Goal: Task Accomplishment & Management: Manage account settings

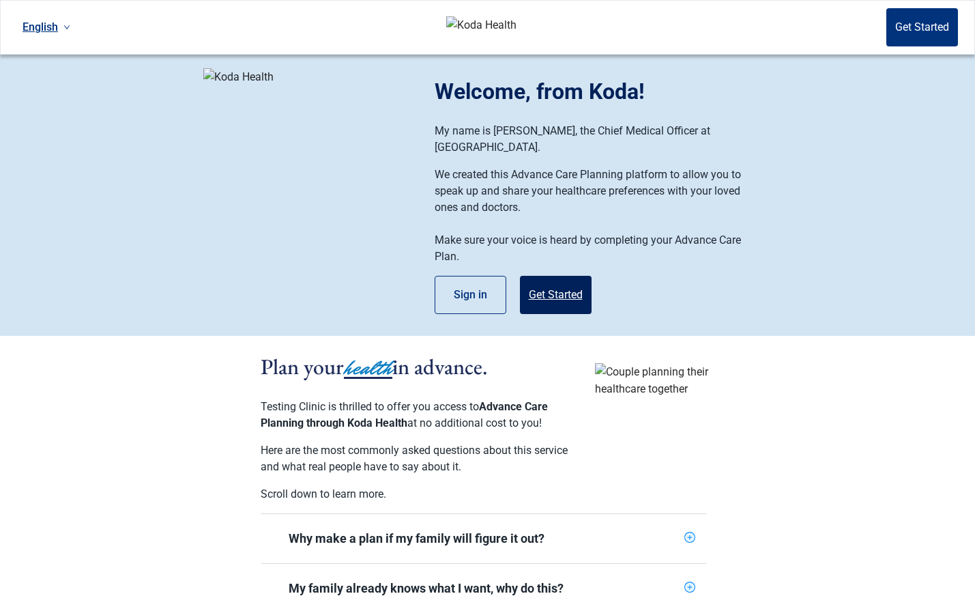
click at [568, 285] on button "Get Started" at bounding box center [556, 295] width 72 height 38
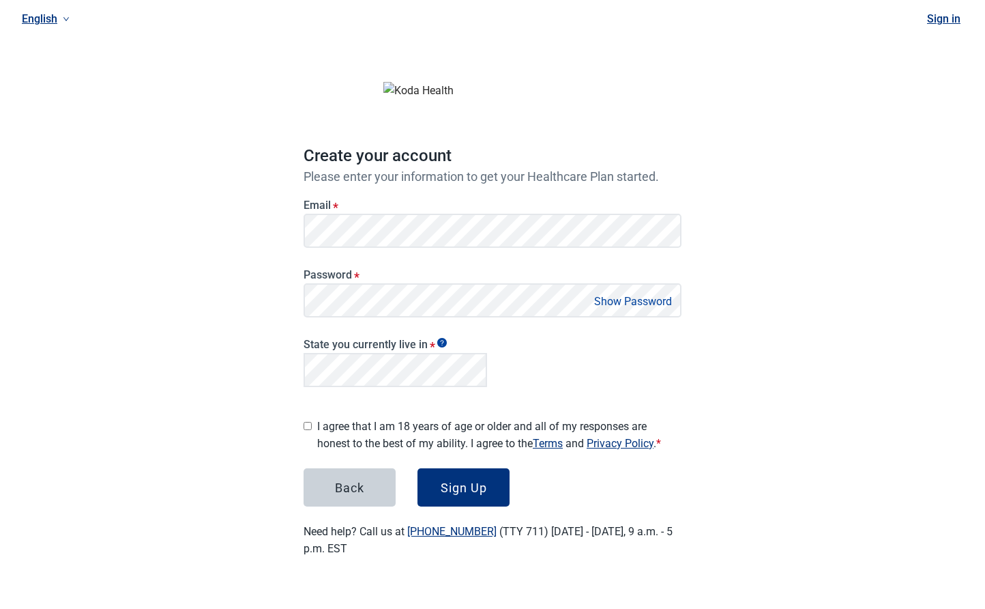
click at [948, 19] on link "Sign in" at bounding box center [943, 18] width 33 height 13
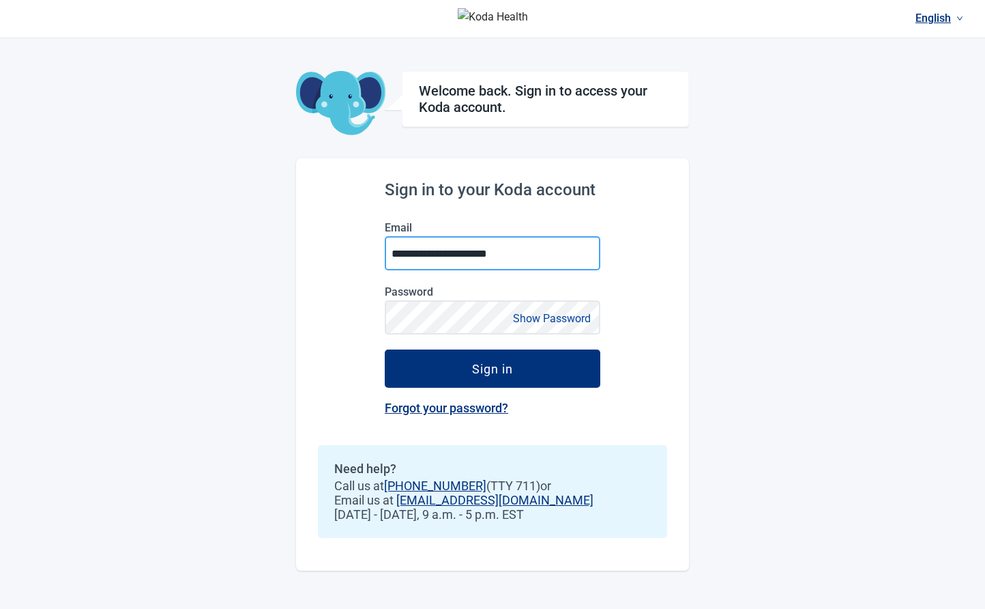
type input "**********"
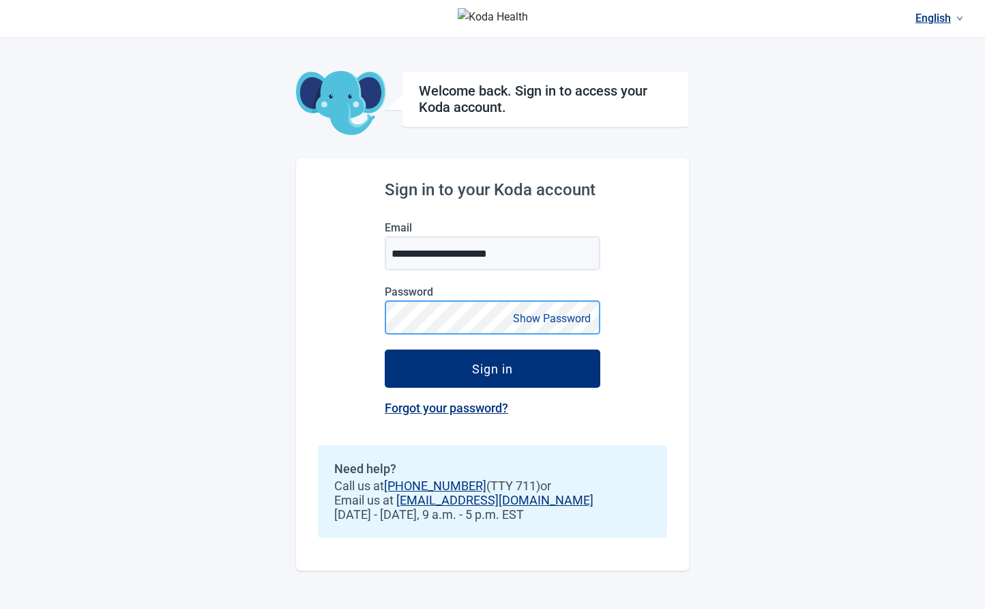
click at [493, 368] on button "Sign in" at bounding box center [493, 368] width 216 height 38
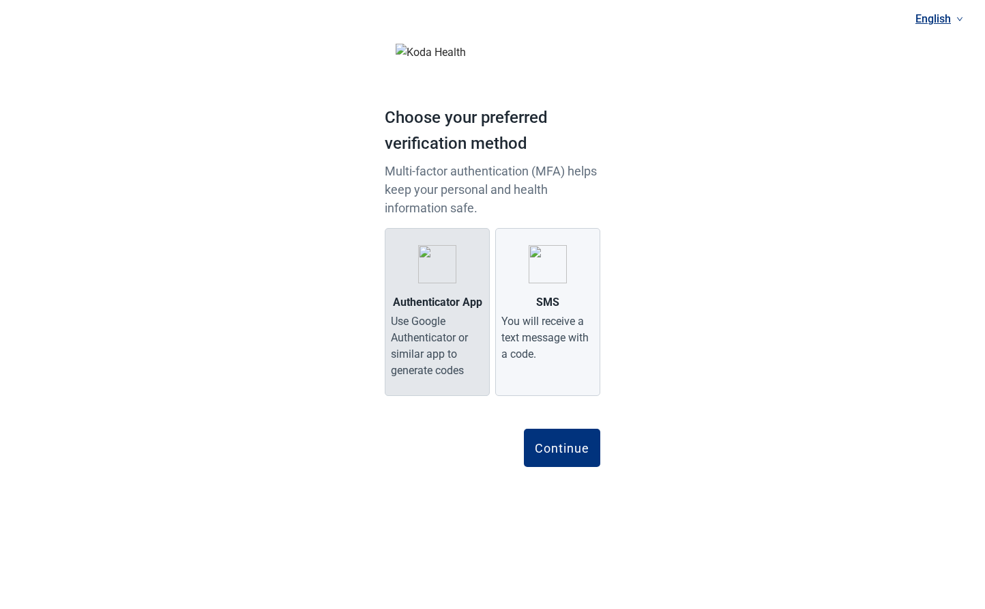
click at [460, 319] on div "Use Google Authenticator or similar app to generate codes" at bounding box center [437, 346] width 93 height 66
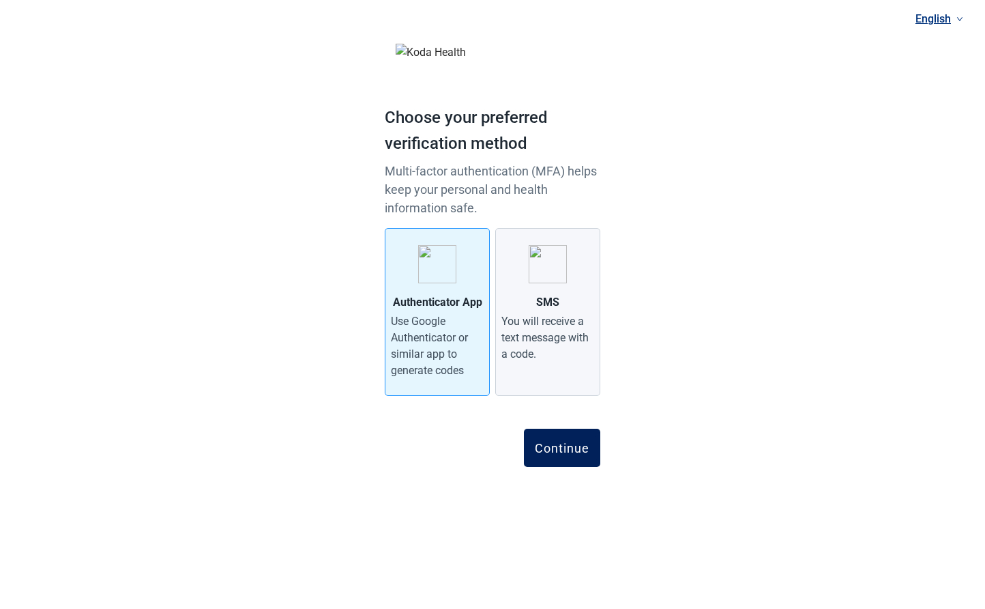
click at [553, 451] on div "Continue" at bounding box center [562, 448] width 55 height 14
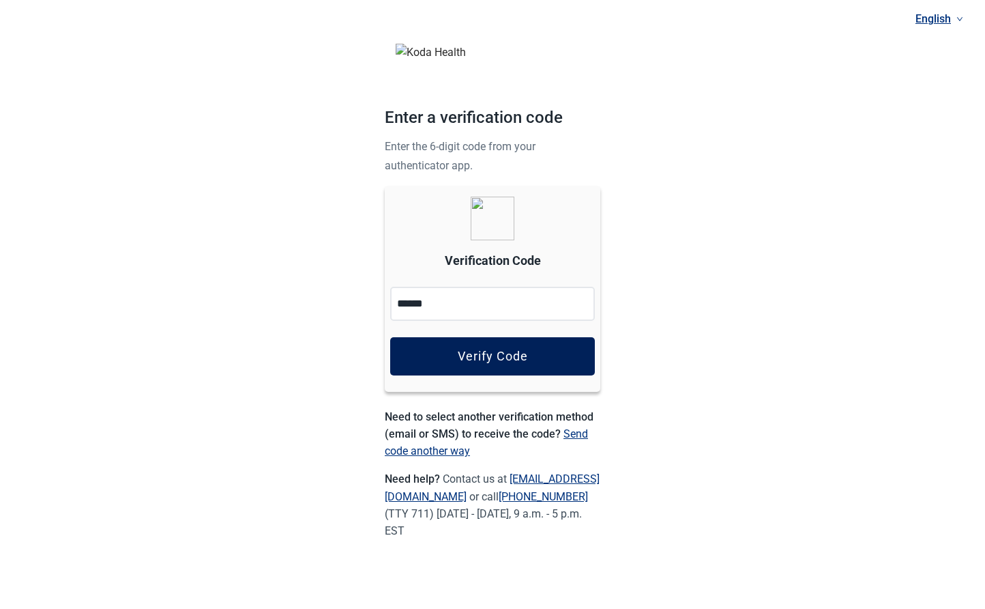
type input "******"
click at [491, 347] on button "Verify Code" at bounding box center [492, 356] width 205 height 38
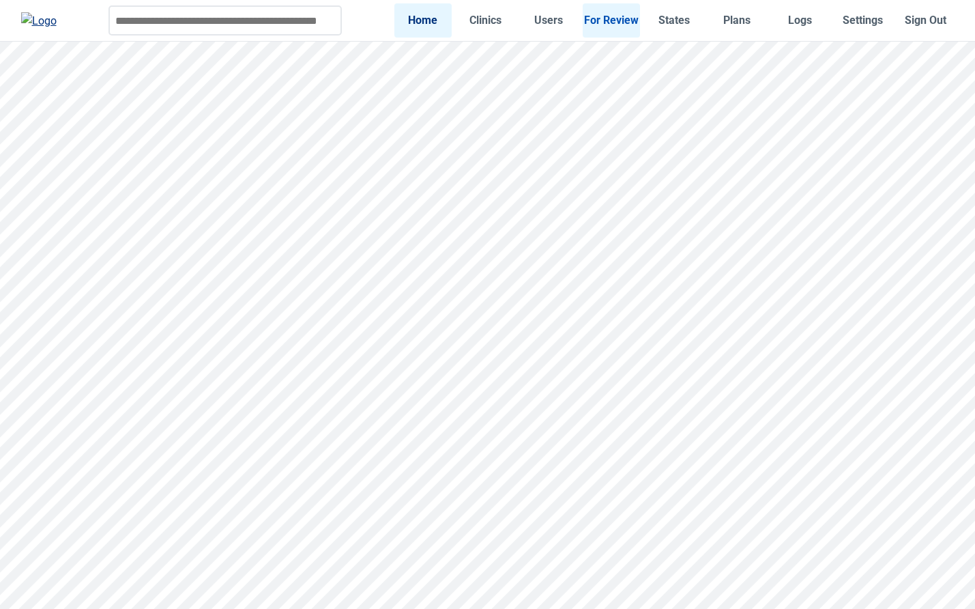
click at [622, 23] on link "For Review" at bounding box center [611, 19] width 57 height 33
click at [422, 22] on link "Home" at bounding box center [422, 19] width 57 height 33
click at [611, 18] on link "For Review" at bounding box center [611, 19] width 57 height 33
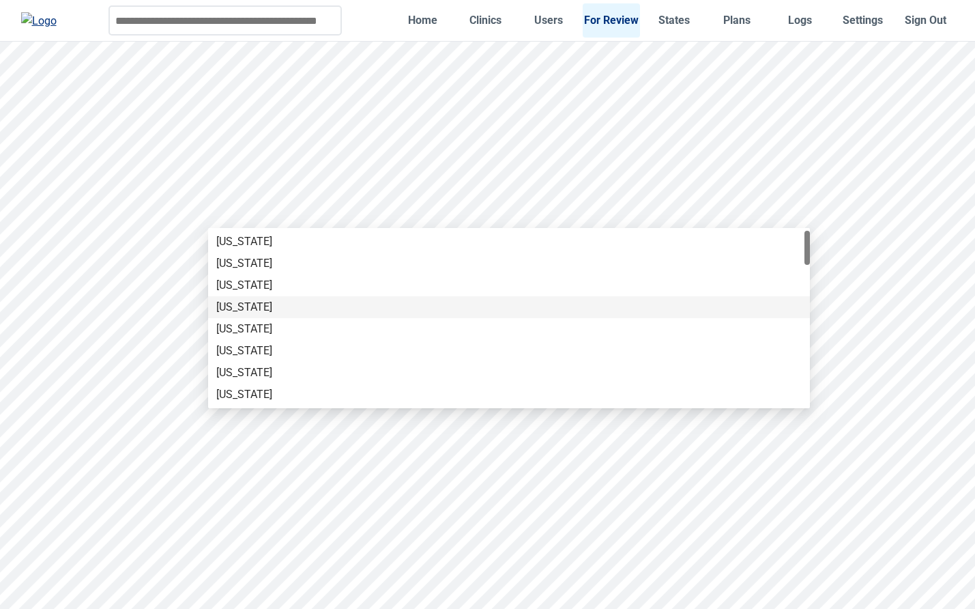
click at [496, 302] on div "Arkansas" at bounding box center [508, 307] width 585 height 15
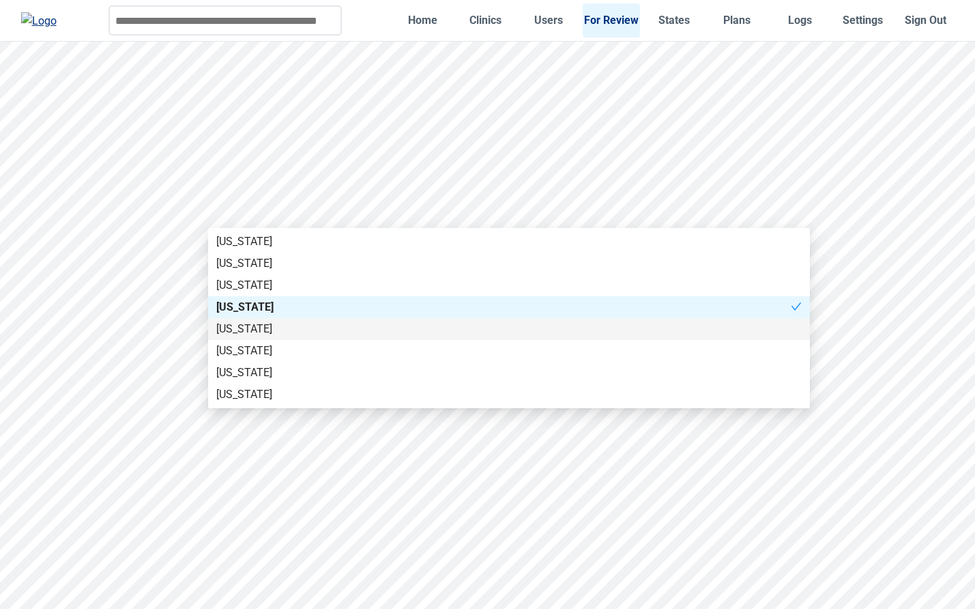
click at [463, 334] on div "California" at bounding box center [508, 328] width 585 height 15
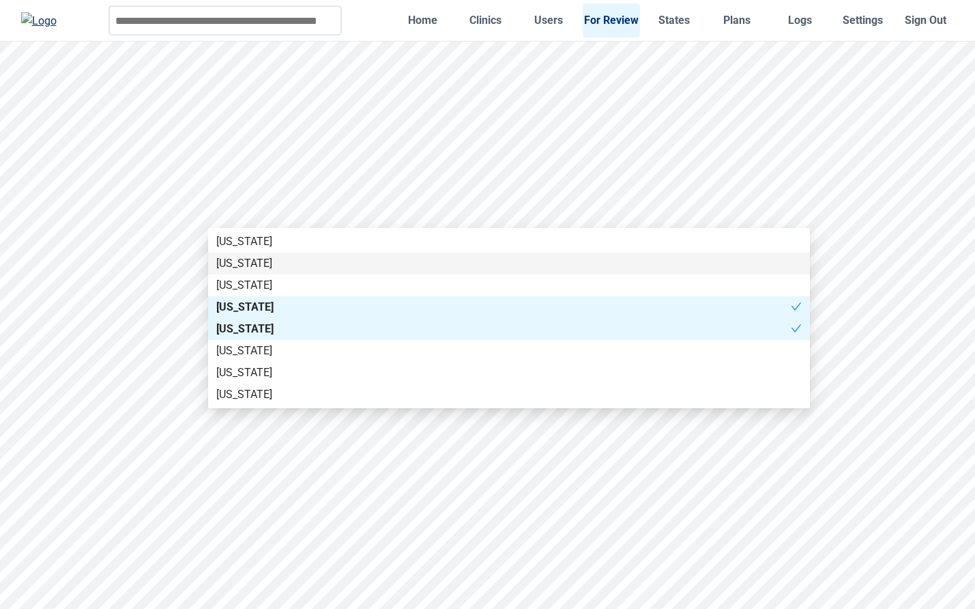
click at [466, 272] on div "Alaska" at bounding box center [509, 263] width 602 height 22
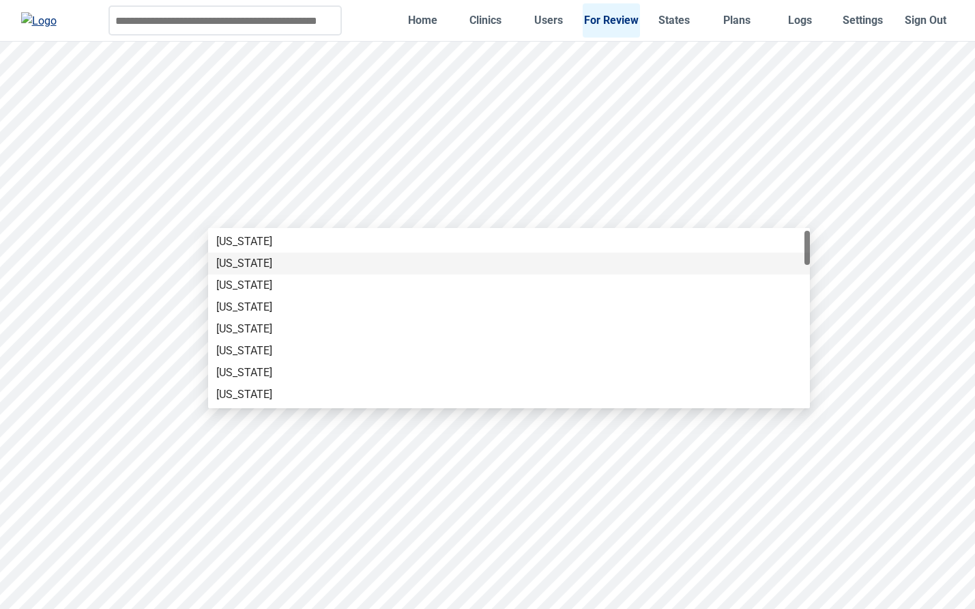
click at [299, 268] on div "Alaska" at bounding box center [508, 263] width 585 height 15
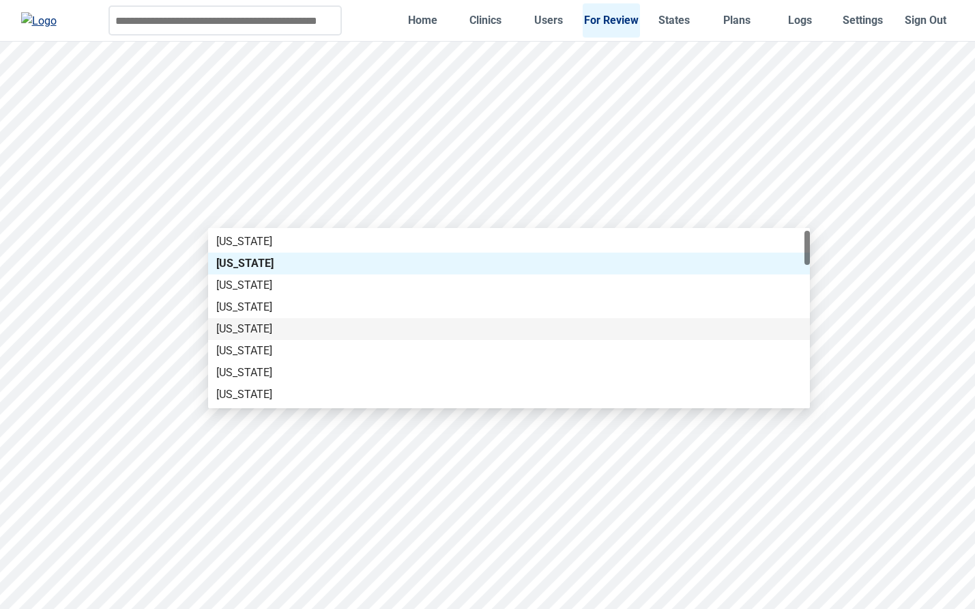
click at [343, 324] on div "California" at bounding box center [508, 328] width 585 height 15
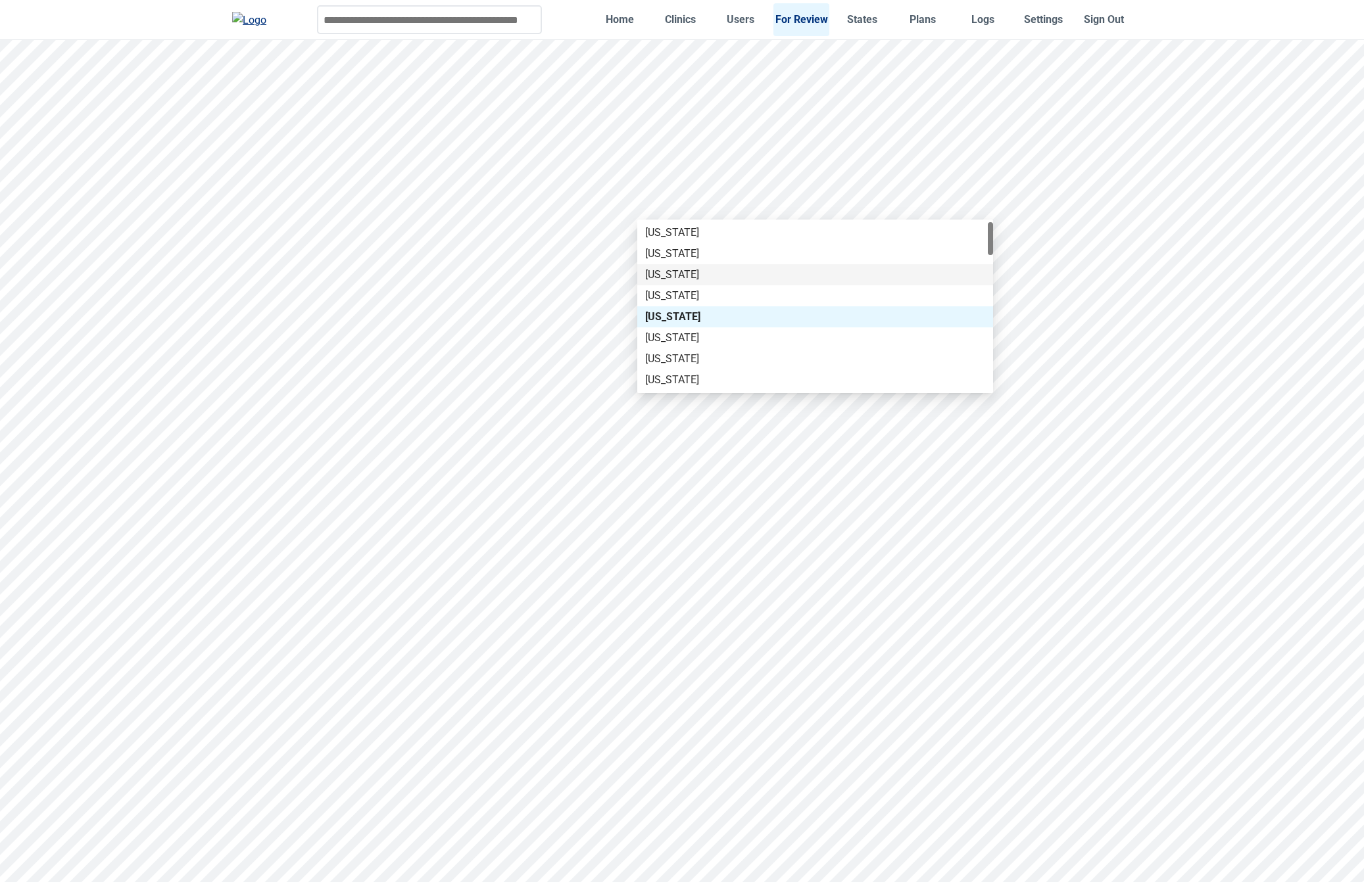
click at [717, 284] on div "Arizona" at bounding box center [815, 275] width 356 height 21
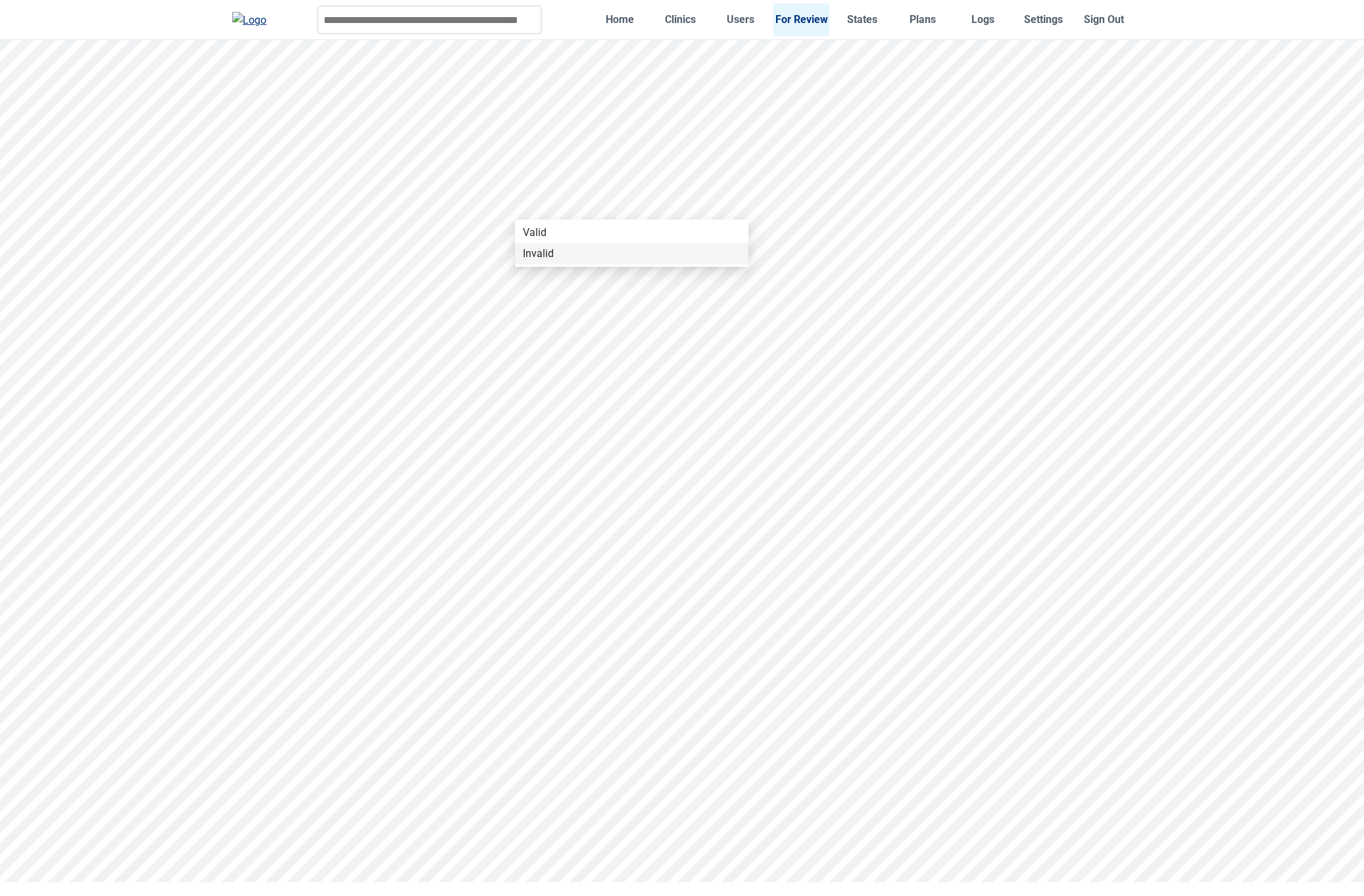
click at [571, 251] on div "Invalid" at bounding box center [631, 253] width 218 height 14
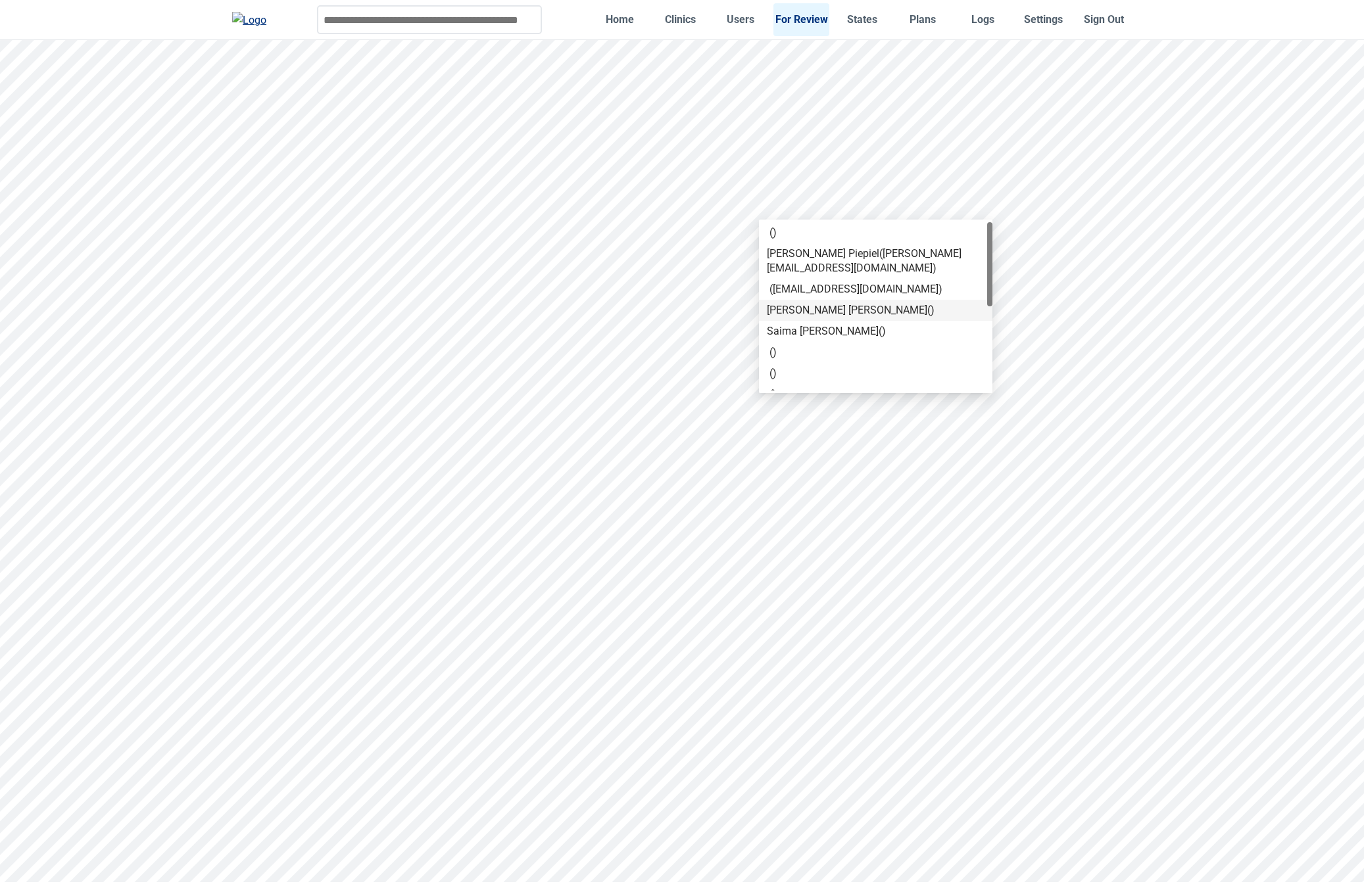
click at [825, 303] on div "Valeriy Kravchenko ( )" at bounding box center [876, 310] width 218 height 14
click at [843, 253] on div "Nina Piepiel ( nina@kodahealthcare.com )" at bounding box center [876, 261] width 218 height 29
click at [805, 255] on div "Nina Piepiel ( nina@kodahealthcare.com )" at bounding box center [876, 261] width 218 height 29
click at [901, 303] on div "Valeriy Kravchenko ( )" at bounding box center [876, 310] width 218 height 14
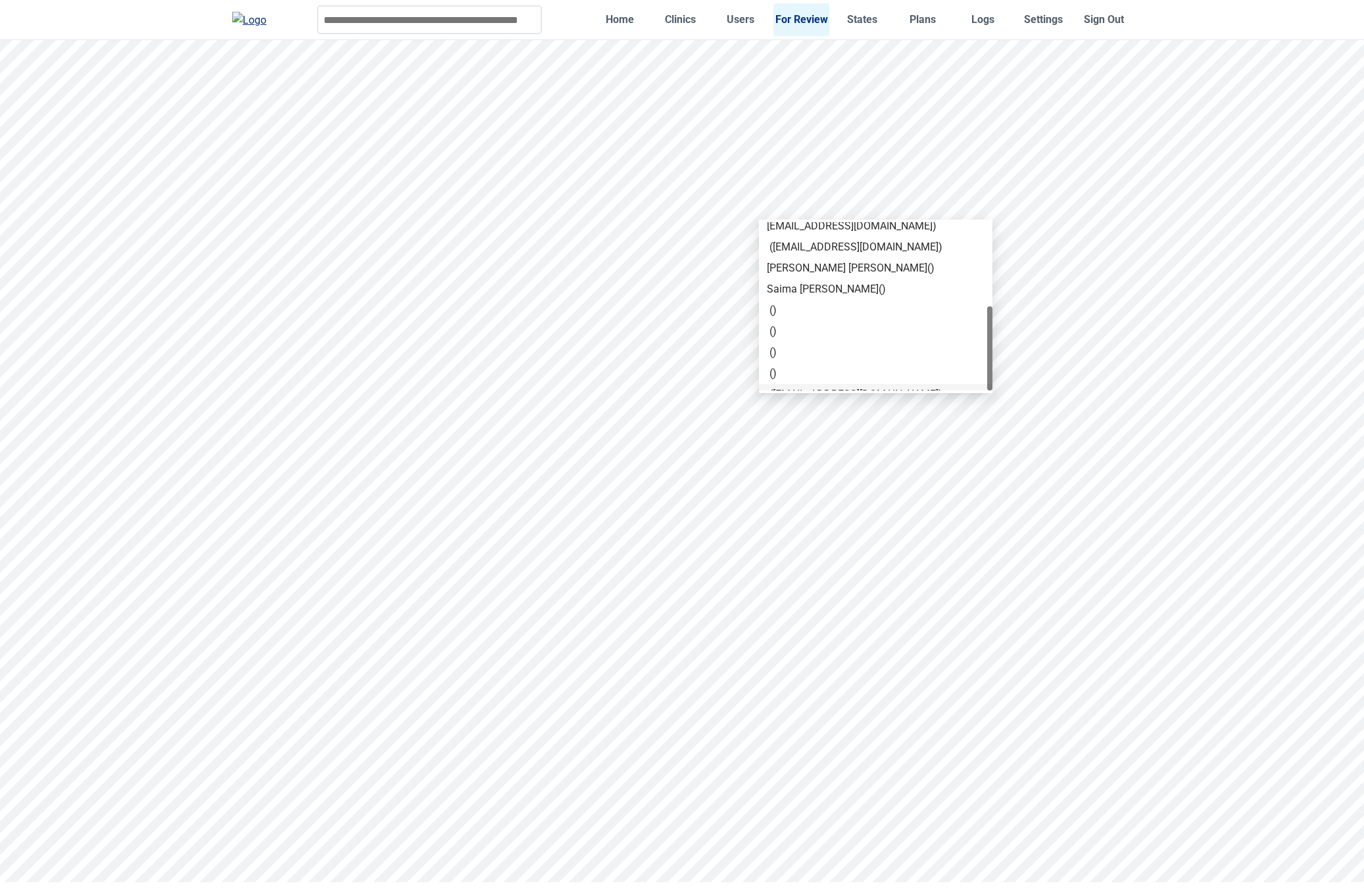
click at [804, 387] on div "( cypress+7@kodahealthcare.com )" at bounding box center [876, 394] width 218 height 14
click at [807, 282] on div "Saima Akhter ( )" at bounding box center [876, 289] width 218 height 14
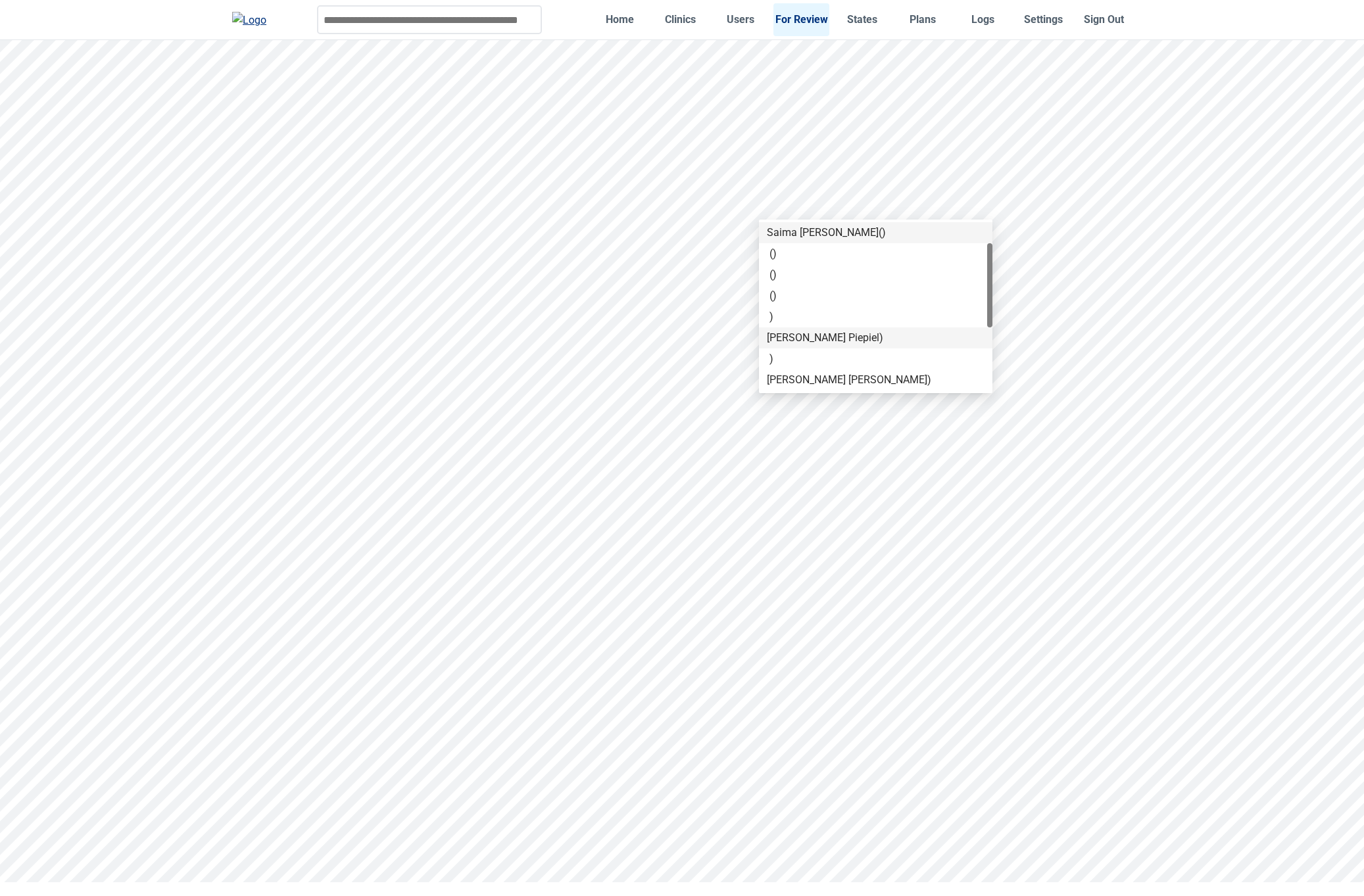
click at [825, 336] on div "Nina Piepiel )" at bounding box center [876, 337] width 218 height 14
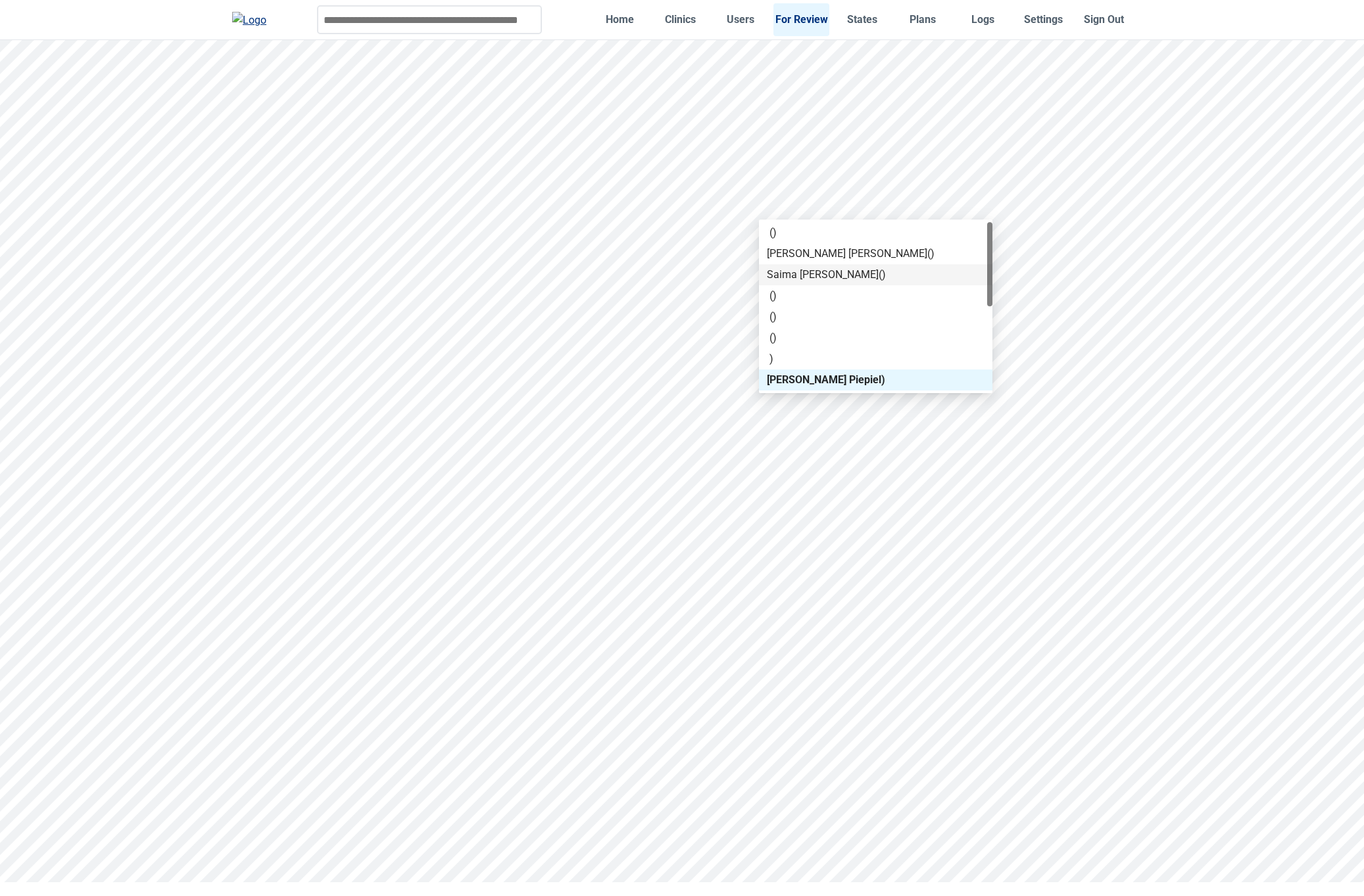
click at [827, 251] on div "Valeriy Kravchenko ( )" at bounding box center [876, 253] width 218 height 14
click at [949, 231] on div "( )" at bounding box center [876, 232] width 218 height 14
click at [847, 232] on div "( )" at bounding box center [876, 232] width 218 height 14
click at [816, 295] on div "( )" at bounding box center [876, 296] width 218 height 14
click at [804, 334] on div "( )" at bounding box center [876, 337] width 218 height 14
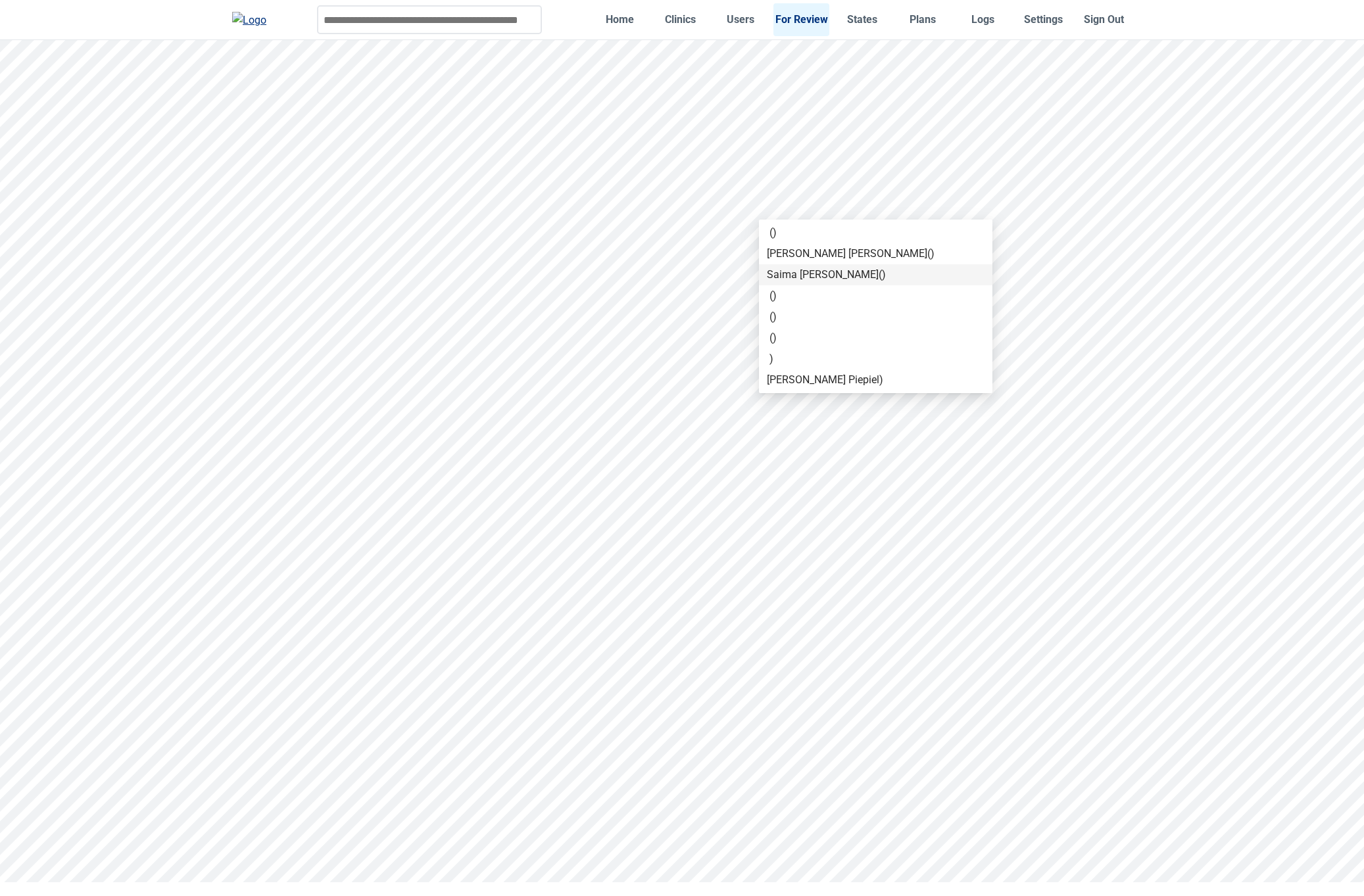
click at [792, 339] on div "( )" at bounding box center [876, 337] width 218 height 14
click at [784, 358] on div ")" at bounding box center [876, 358] width 218 height 14
